Goal: Task Accomplishment & Management: Complete application form

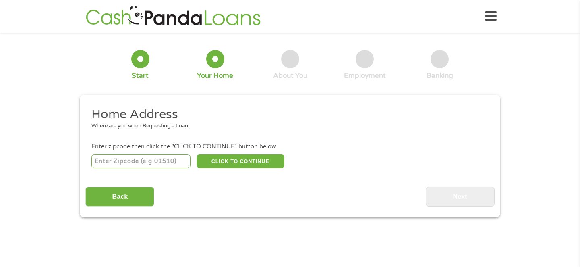
click at [148, 167] on input "number" at bounding box center [142, 161] width 100 height 14
type input "84401"
select select "[US_STATE]"
click at [255, 162] on button "CLICK TO CONTINUE" at bounding box center [241, 161] width 88 height 14
type input "84401"
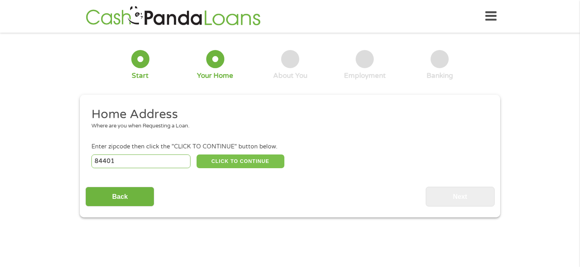
type input "[PERSON_NAME]"
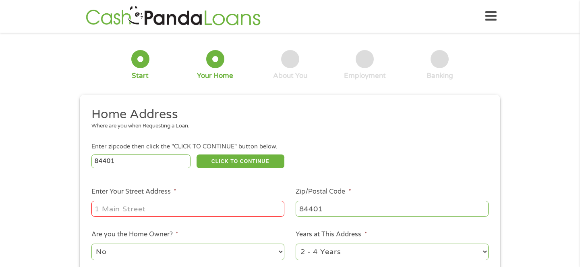
click at [233, 207] on input "Enter Your Street Address *" at bounding box center [188, 208] width 193 height 15
type input "[STREET_ADDRESS]"
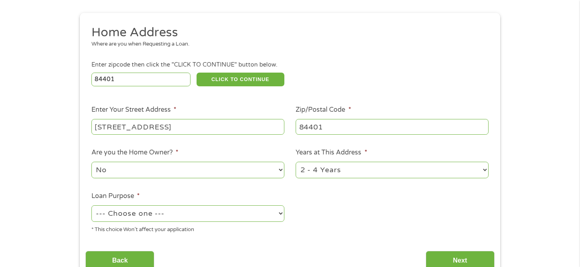
scroll to position [94, 0]
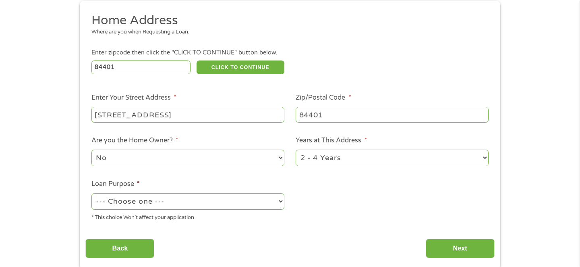
click at [316, 164] on select "1 Year or less 1 - 2 Years 2 - 4 Years Over 4 Years" at bounding box center [392, 158] width 193 height 17
select select "24months"
click at [296, 150] on select "1 Year or less 1 - 2 Years 2 - 4 Years Over 4 Years" at bounding box center [392, 158] width 193 height 17
click at [239, 204] on select "--- Choose one --- Pay Bills Debt Consolidation Home Improvement Major Purchase…" at bounding box center [188, 201] width 193 height 17
select select "paybills"
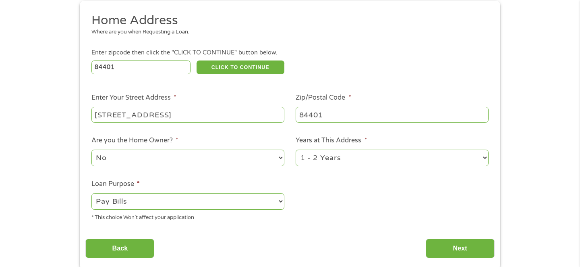
click at [92, 193] on select "--- Choose one --- Pay Bills Debt Consolidation Home Improvement Major Purchase…" at bounding box center [188, 201] width 193 height 17
click at [444, 252] on input "Next" at bounding box center [460, 249] width 69 height 20
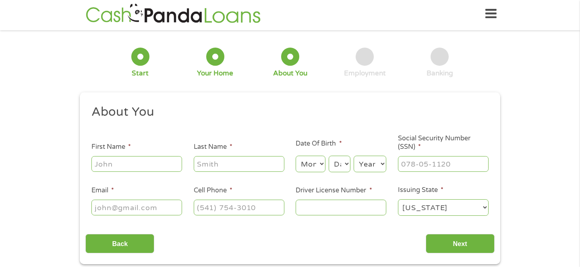
scroll to position [0, 0]
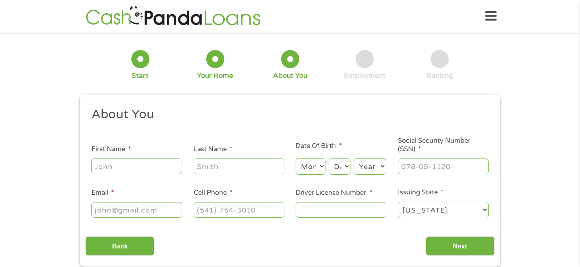
click at [142, 164] on input "First Name *" at bounding box center [137, 165] width 91 height 15
type input "[PERSON_NAME]"
type input "[EMAIL_ADDRESS][DOMAIN_NAME]"
type input "[PHONE_NUMBER]"
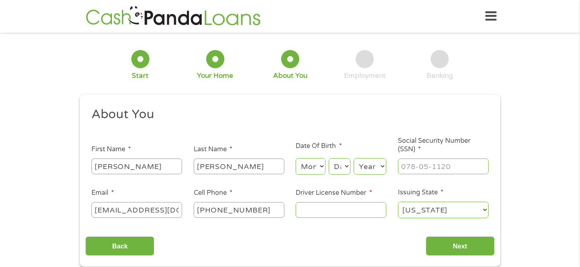
click at [316, 167] on select "Month 1 2 3 4 5 6 7 8 9 10 11 12" at bounding box center [310, 166] width 29 height 17
select select "2"
click at [296, 158] on select "Month 1 2 3 4 5 6 7 8 9 10 11 12" at bounding box center [310, 166] width 29 height 17
click at [334, 173] on select "Day 1 2 3 4 5 6 7 8 9 10 11 12 13 14 15 16 17 18 19 20 21 22 23 24 25 26 27 28 …" at bounding box center [340, 166] width 22 height 17
select select "22"
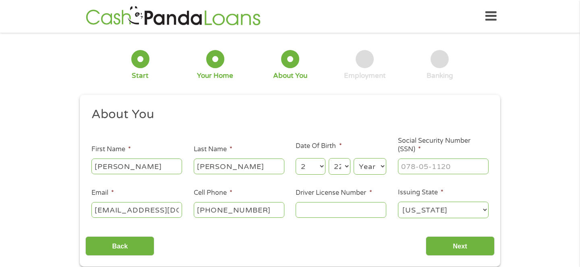
click at [329, 158] on select "Day 1 2 3 4 5 6 7 8 9 10 11 12 13 14 15 16 17 18 19 20 21 22 23 24 25 26 27 28 …" at bounding box center [340, 166] width 22 height 17
click at [366, 171] on select "Year [DATE] 2006 2005 2004 2003 2002 2001 2000 1999 1998 1997 1996 1995 1994 19…" at bounding box center [370, 166] width 33 height 17
select select "2001"
click at [354, 158] on select "Year [DATE] 2006 2005 2004 2003 2002 2001 2000 1999 1998 1997 1996 1995 1994 19…" at bounding box center [370, 166] width 33 height 17
click at [349, 211] on input "Driver License Number *" at bounding box center [341, 209] width 91 height 15
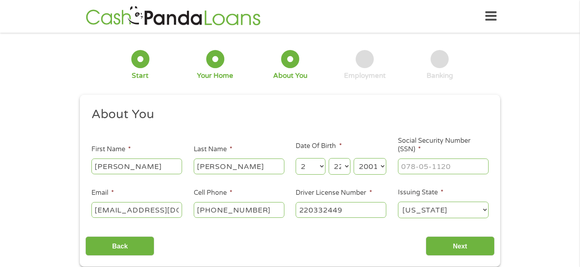
type input "220332449"
click at [409, 166] on input "___-__-____" at bounding box center [443, 165] width 91 height 15
type input "647-56-8940"
click at [433, 248] on input "Next" at bounding box center [460, 246] width 69 height 20
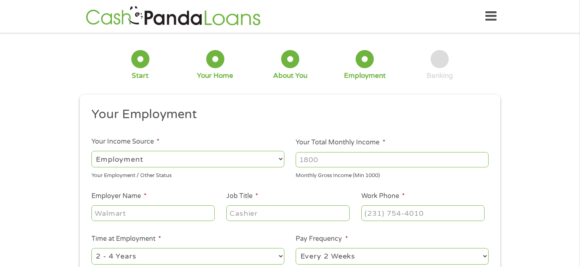
scroll to position [3, 3]
click at [312, 159] on input "Your Total Monthly Income *" at bounding box center [392, 159] width 193 height 15
type input "2000"
click at [197, 212] on input "Employer Name *" at bounding box center [153, 212] width 123 height 15
type input "Bonneville"
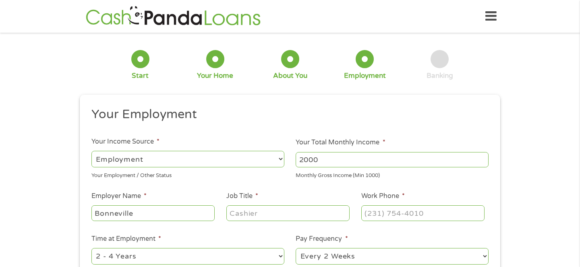
click at [249, 212] on input "Job Title *" at bounding box center [288, 212] width 123 height 15
type input "PA"
click at [374, 211] on input "(___) ___-____" at bounding box center [423, 212] width 123 height 15
type input "[PHONE_NUMBER]"
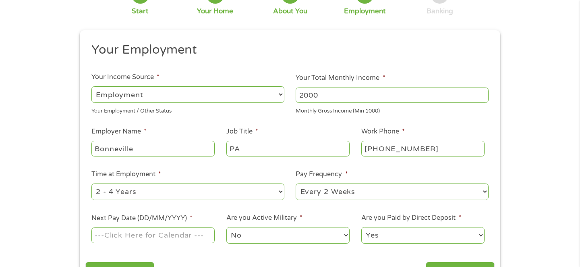
scroll to position [65, 0]
click at [243, 191] on select "--- Choose one --- 1 Year or less 1 - 2 Years 2 - 4 Years Over 4 Years" at bounding box center [188, 191] width 193 height 17
select select "12months"
click at [92, 183] on select "--- Choose one --- 1 Year or less 1 - 2 Years 2 - 4 Years Over 4 Years" at bounding box center [188, 191] width 193 height 17
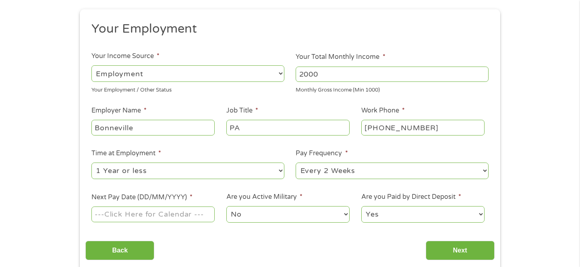
scroll to position [86, 0]
click at [206, 219] on input "Next Pay Date (DD/MM/YYYY) *" at bounding box center [153, 213] width 123 height 15
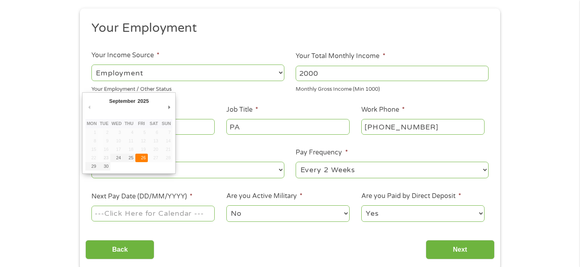
type input "[DATE]"
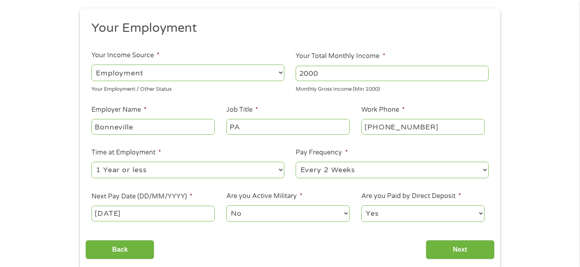
click at [246, 211] on select "No Yes" at bounding box center [288, 213] width 123 height 17
click at [433, 249] on input "Next" at bounding box center [460, 250] width 69 height 20
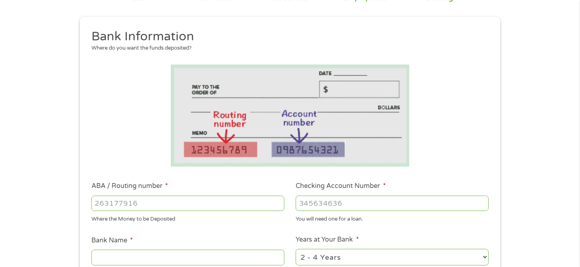
scroll to position [129, 0]
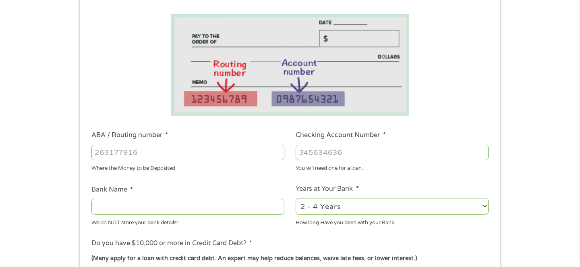
click at [210, 153] on input "ABA / Routing number *" at bounding box center [188, 152] width 193 height 15
click at [341, 209] on select "2 - 4 Years 6 - 12 Months 1 - 2 Years Over 4 Years" at bounding box center [392, 206] width 193 height 17
select select "60months"
click at [296, 198] on select "2 - 4 Years 6 - 12 Months 1 - 2 Years Over 4 Years" at bounding box center [392, 206] width 193 height 17
click at [246, 208] on input "Bank Name *" at bounding box center [188, 206] width 193 height 15
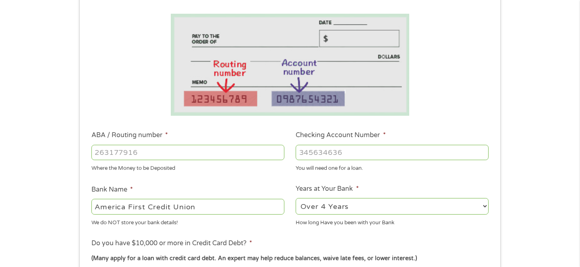
type input "America First Credit Union"
click at [326, 146] on input "Checking Account Number *" at bounding box center [392, 152] width 193 height 15
type input "8509424"
click at [219, 165] on div "Where the Money to be Deposited" at bounding box center [188, 167] width 193 height 11
click at [214, 157] on input "ABA / Routing number *" at bounding box center [188, 152] width 193 height 15
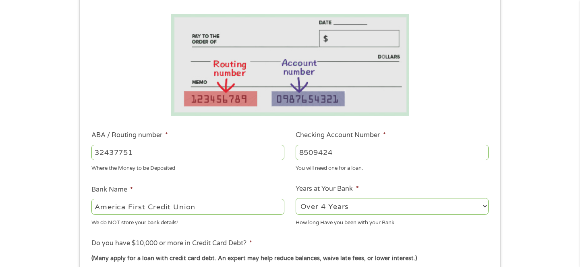
type input "324377516"
type input "AMERICA FIRST FEDERAL CREDIT UNION"
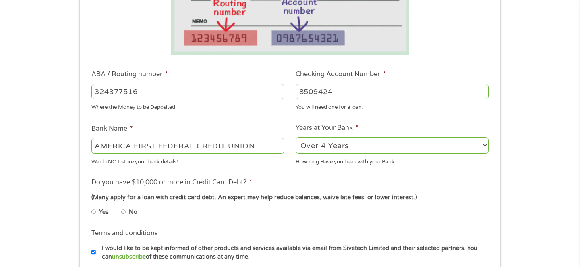
scroll to position [190, 0]
type input "324377516"
click at [123, 211] on input "No" at bounding box center [123, 211] width 5 height 13
radio input "true"
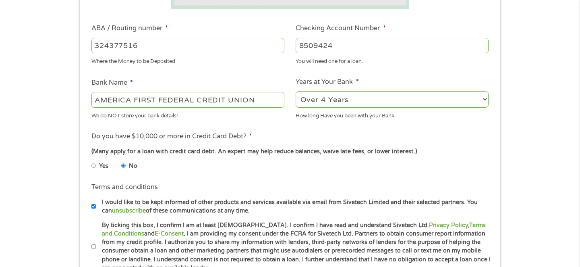
scroll to position [238, 0]
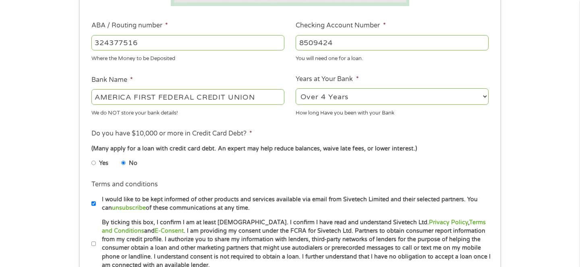
click at [95, 205] on input "I would like to be kept informed of other products and services available via e…" at bounding box center [94, 203] width 5 height 13
checkbox input "false"
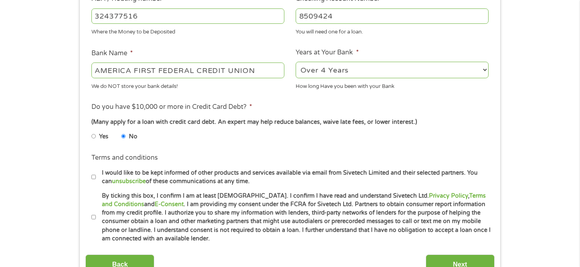
scroll to position [266, 0]
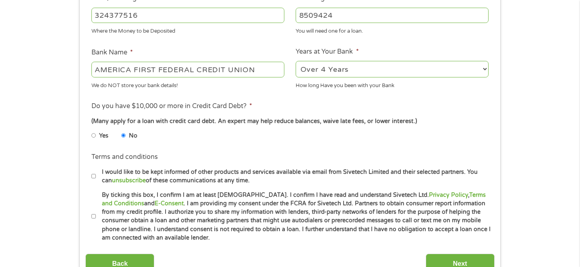
click at [94, 219] on input "By ticking this box, I confirm I am at least [DEMOGRAPHIC_DATA]. I confirm I ha…" at bounding box center [94, 216] width 5 height 13
checkbox input "true"
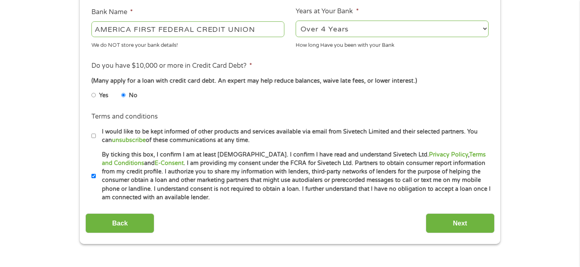
scroll to position [321, 0]
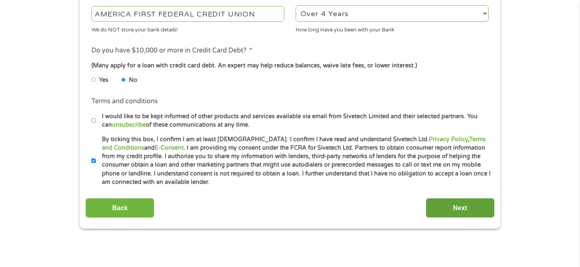
click at [440, 216] on input "Next" at bounding box center [460, 208] width 69 height 20
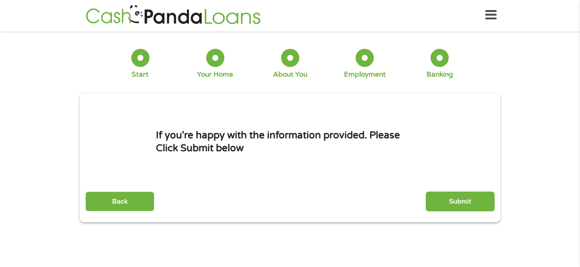
scroll to position [0, 0]
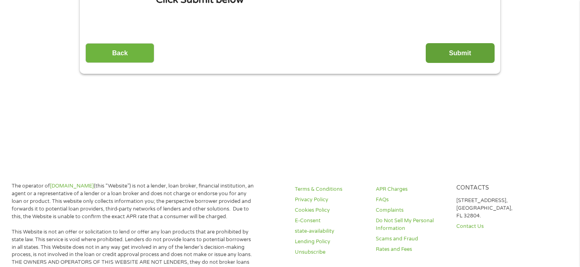
click at [437, 60] on input "Submit" at bounding box center [460, 53] width 69 height 20
